Goal: Check status: Check status

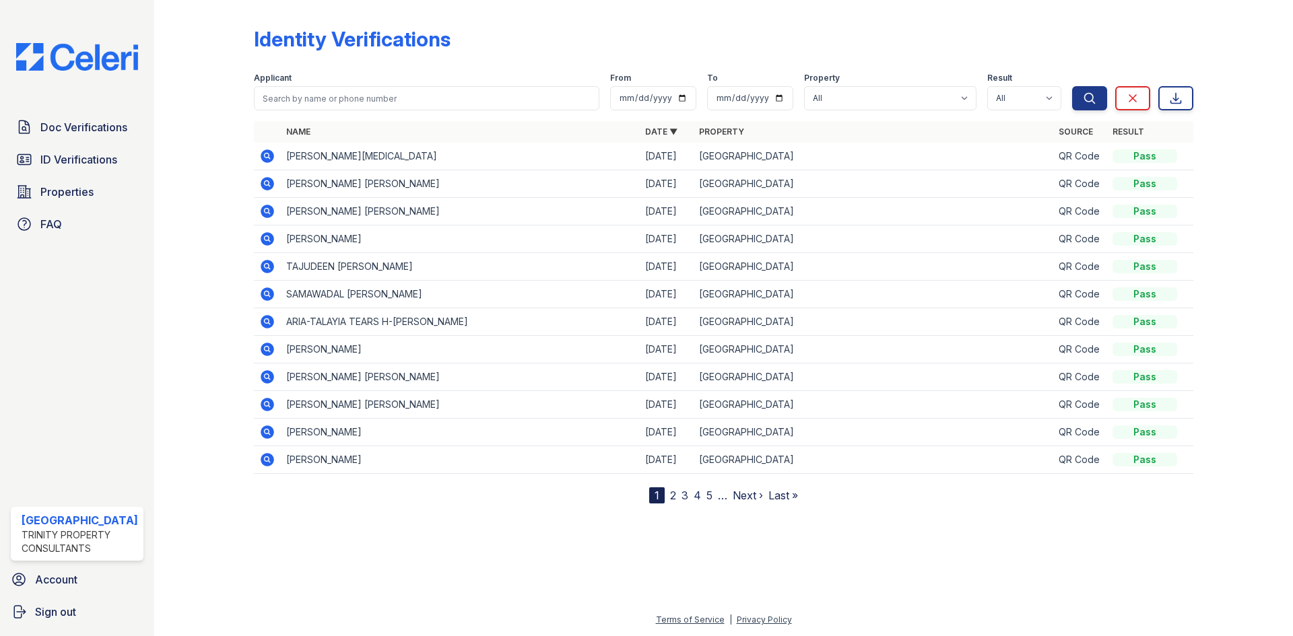
click at [265, 152] on icon at bounding box center [267, 156] width 13 height 13
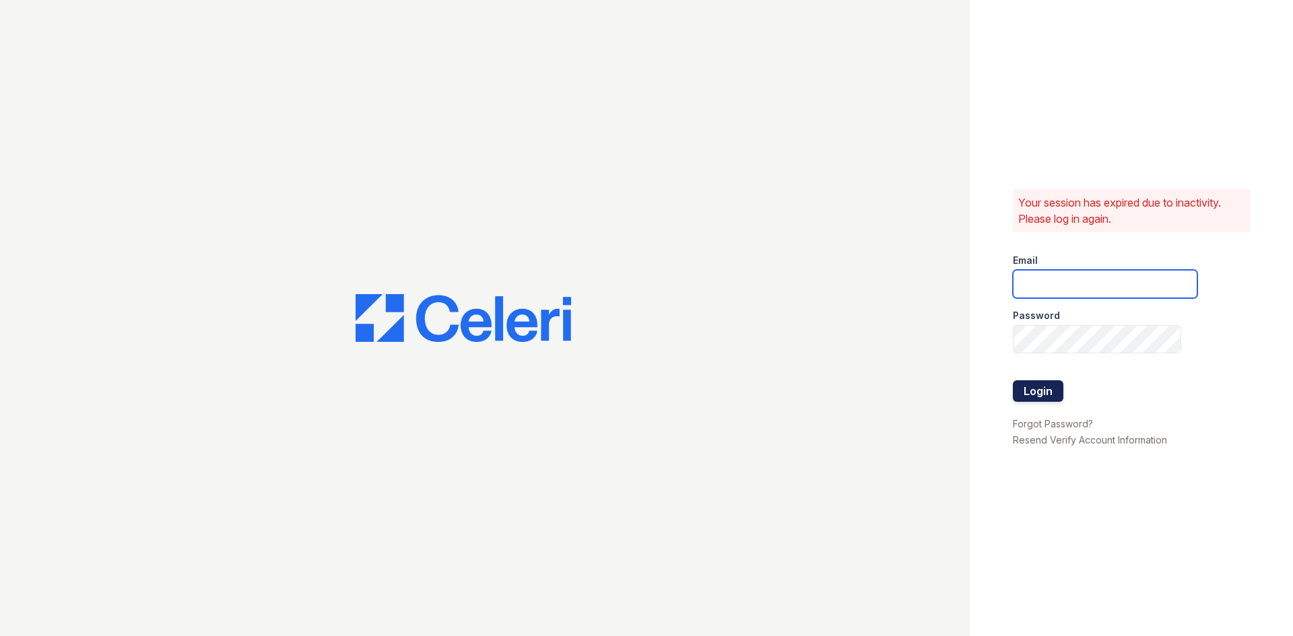
type input "renewtowncenter@trinity-pm.com"
click at [1038, 395] on button "Login" at bounding box center [1038, 392] width 51 height 22
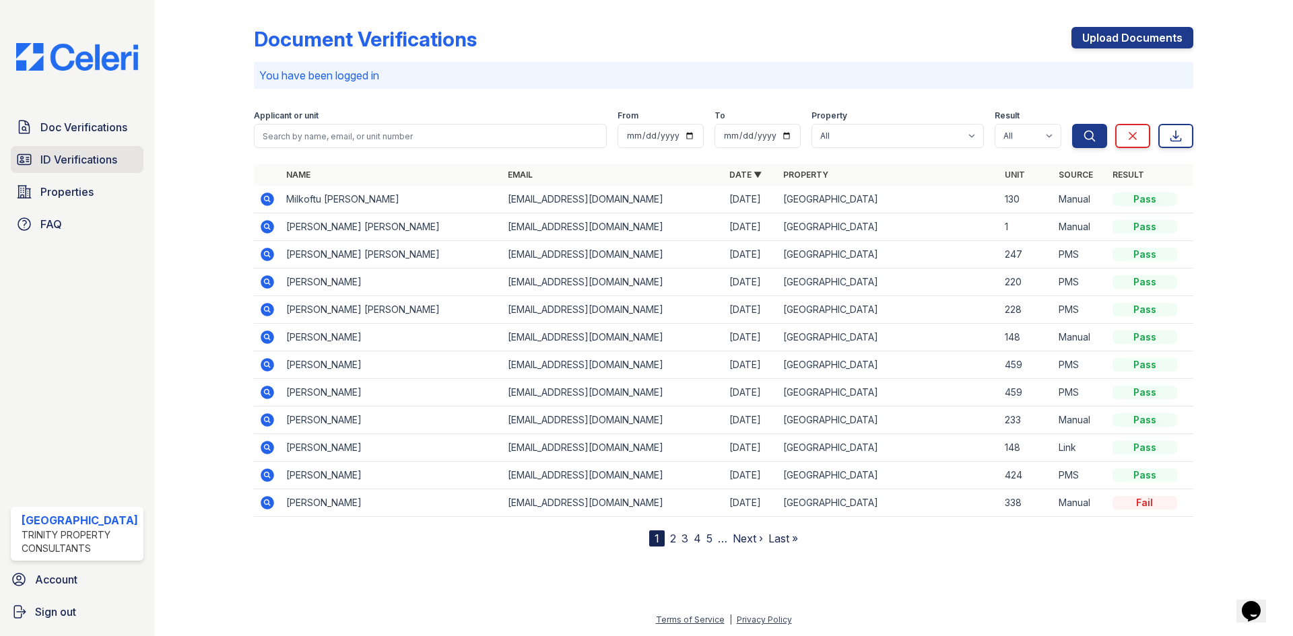
click at [98, 166] on span "ID Verifications" at bounding box center [78, 160] width 77 height 16
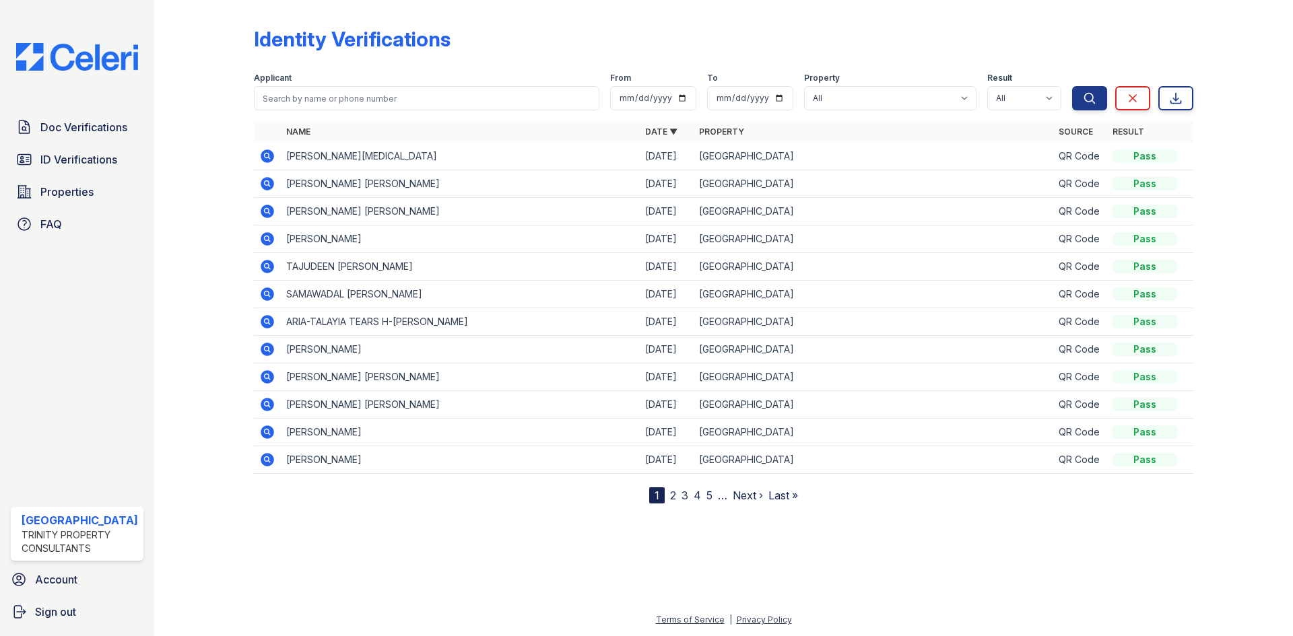
click at [265, 155] on icon at bounding box center [266, 155] width 3 height 3
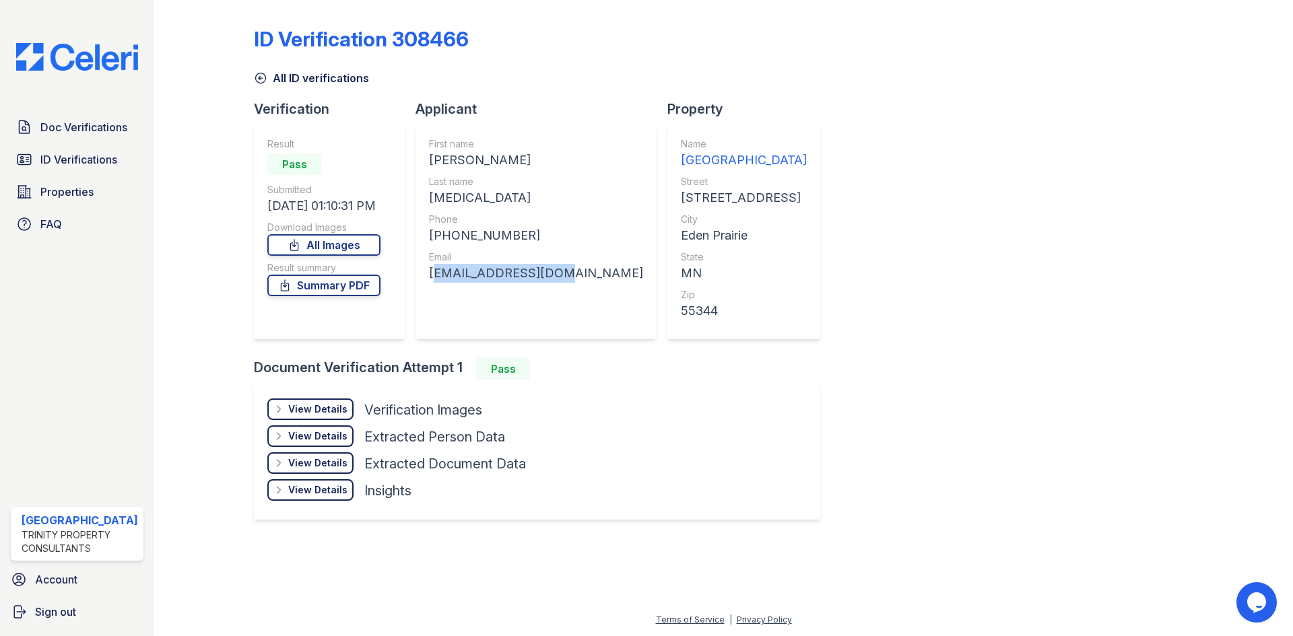
drag, startPoint x: 546, startPoint y: 276, endPoint x: 429, endPoint y: 275, distance: 117.2
click at [429, 275] on div "First name NAJMA ABDULLAHI Last name MUSE Phone +17203129801 Email najmacmk@gma…" at bounding box center [536, 232] width 241 height 216
copy div "najmacmk@gmail.com"
click at [681, 305] on div "55344" at bounding box center [744, 311] width 126 height 19
